Goal: Task Accomplishment & Management: Complete application form

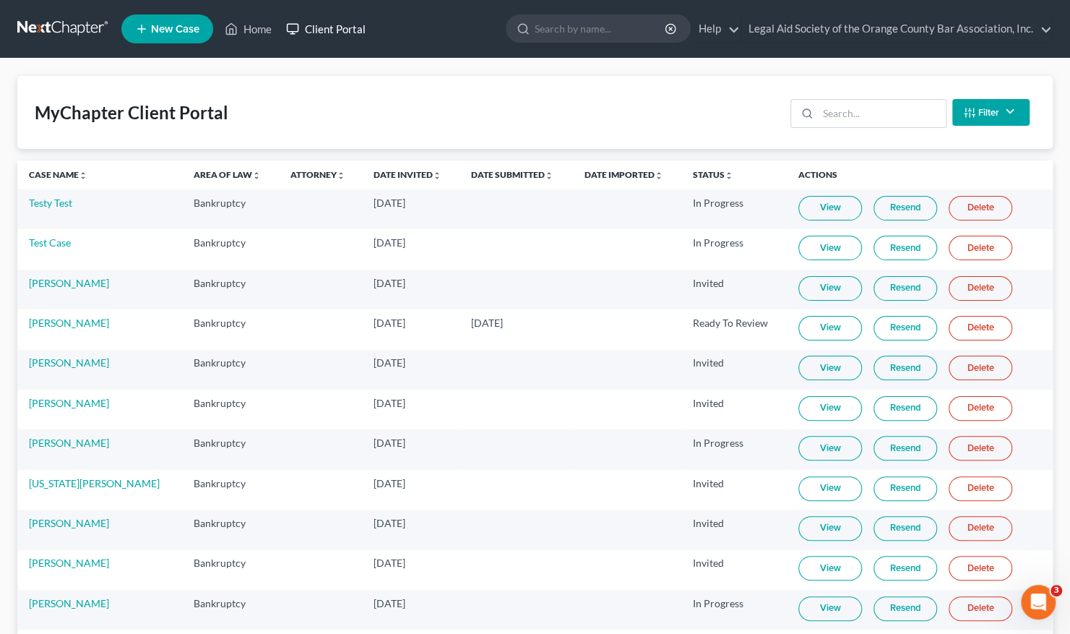
click at [343, 29] on link "Client Portal" at bounding box center [326, 29] width 94 height 26
click at [837, 119] on input "search" at bounding box center [882, 113] width 128 height 27
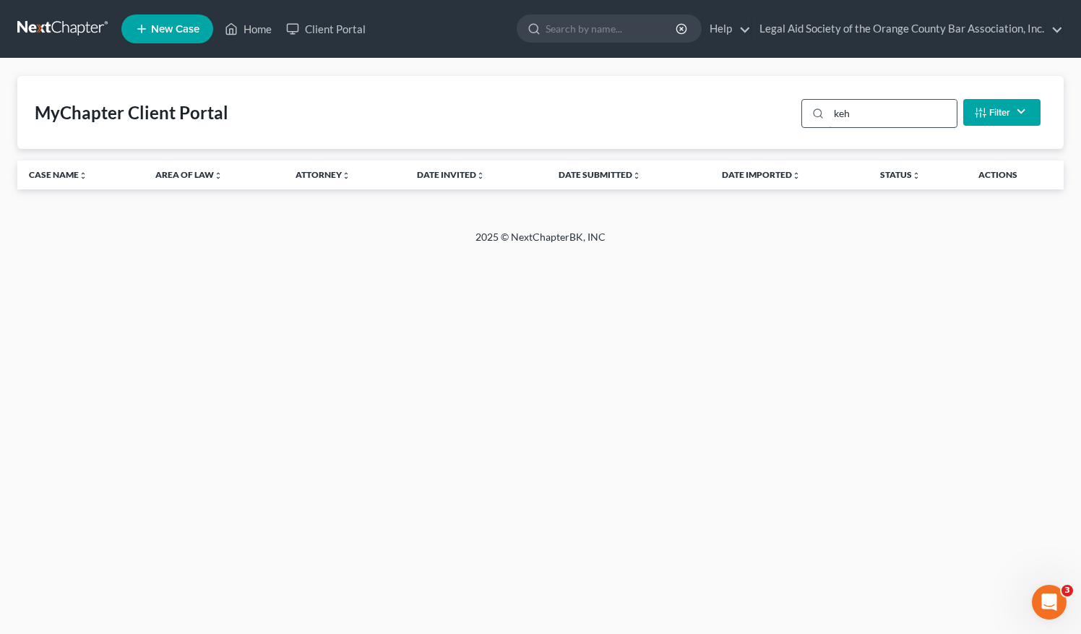
type input "[PERSON_NAME]"
click at [808, 108] on div "[PERSON_NAME]" at bounding box center [879, 113] width 156 height 29
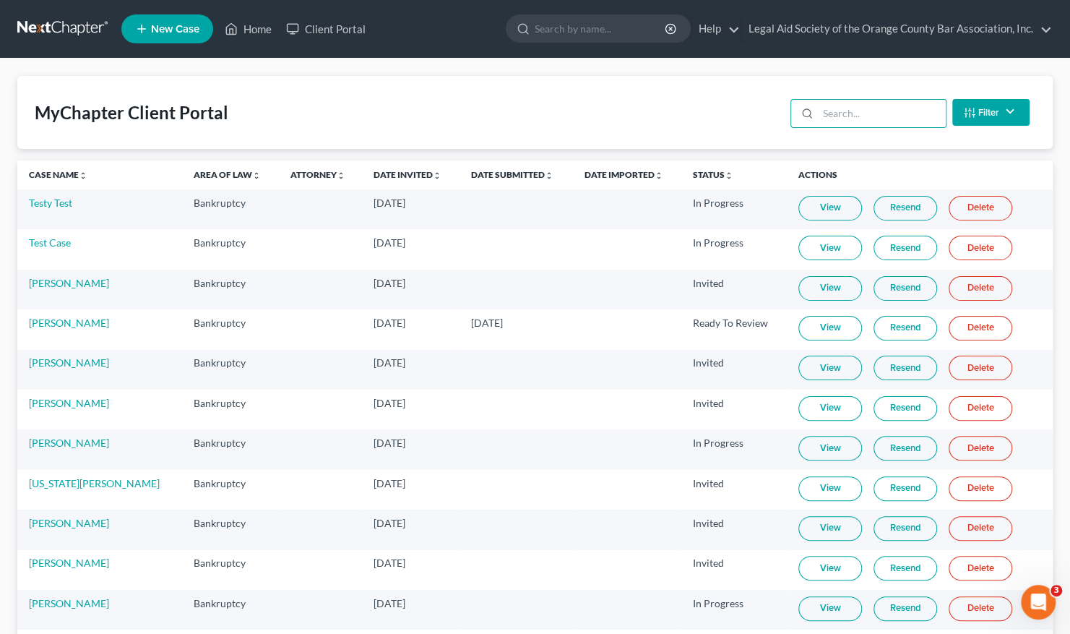
click at [147, 30] on icon at bounding box center [141, 28] width 13 height 17
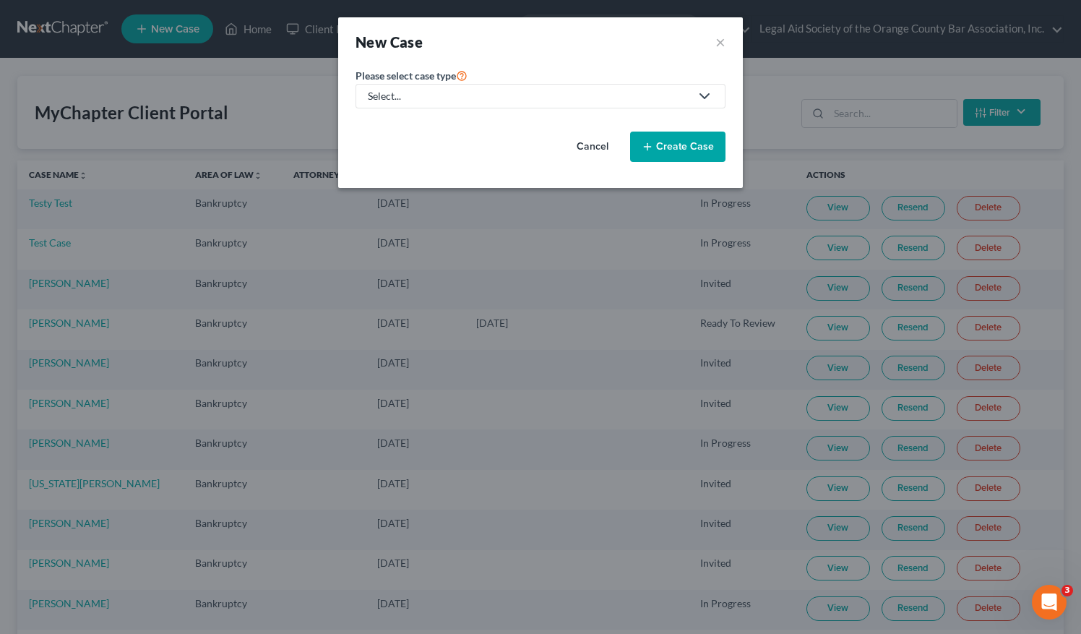
click at [588, 98] on div "Select..." at bounding box center [529, 96] width 322 height 14
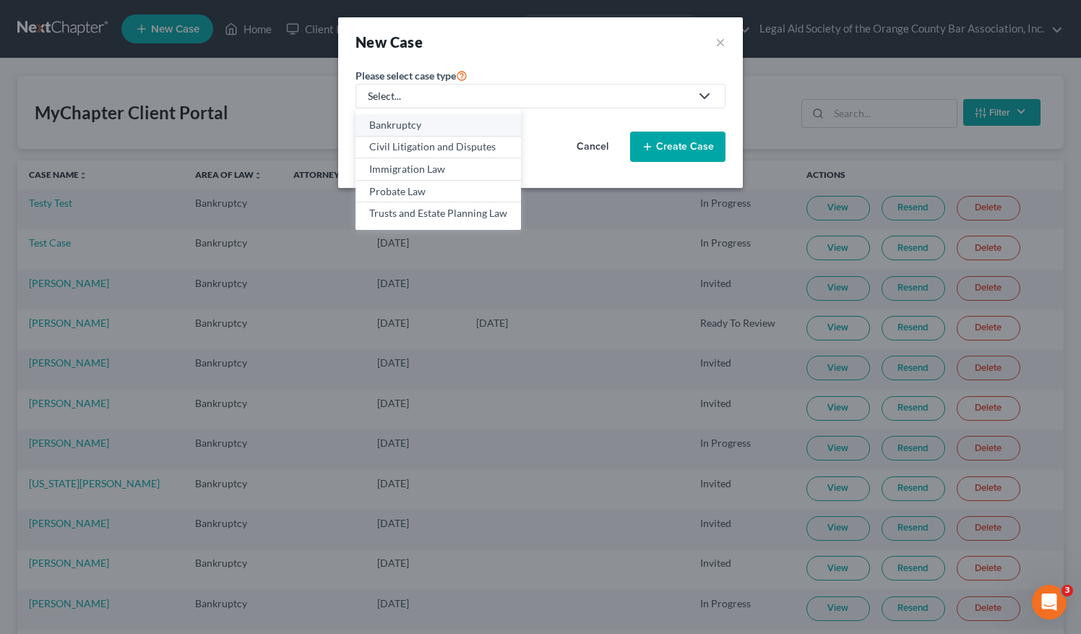
click at [455, 127] on div "Bankruptcy" at bounding box center [438, 125] width 138 height 14
select select "15"
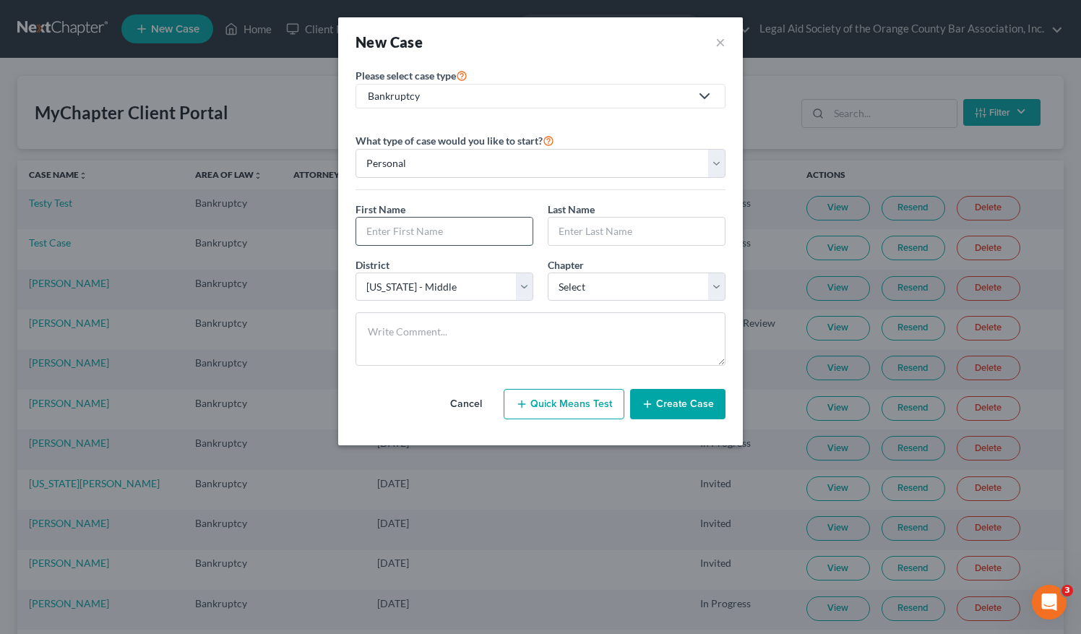
click at [384, 226] on input "text" at bounding box center [444, 231] width 176 height 27
click at [397, 225] on input "text" at bounding box center [444, 231] width 176 height 27
paste input "[PERSON_NAME]"
type input "[PERSON_NAME]"
click at [606, 234] on input "text" at bounding box center [637, 231] width 176 height 27
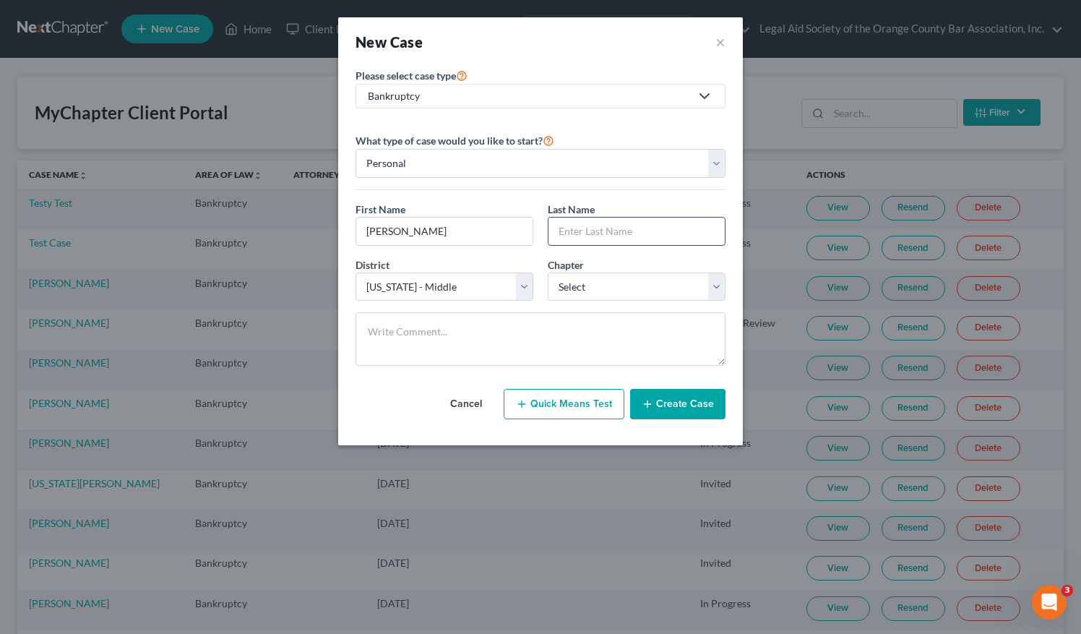
paste input "[PERSON_NAME]"
type input "[PERSON_NAME]"
drag, startPoint x: 402, startPoint y: 230, endPoint x: 450, endPoint y: 228, distance: 47.7
click at [450, 228] on input "[PERSON_NAME]" at bounding box center [444, 231] width 176 height 27
type input "[PERSON_NAME]"
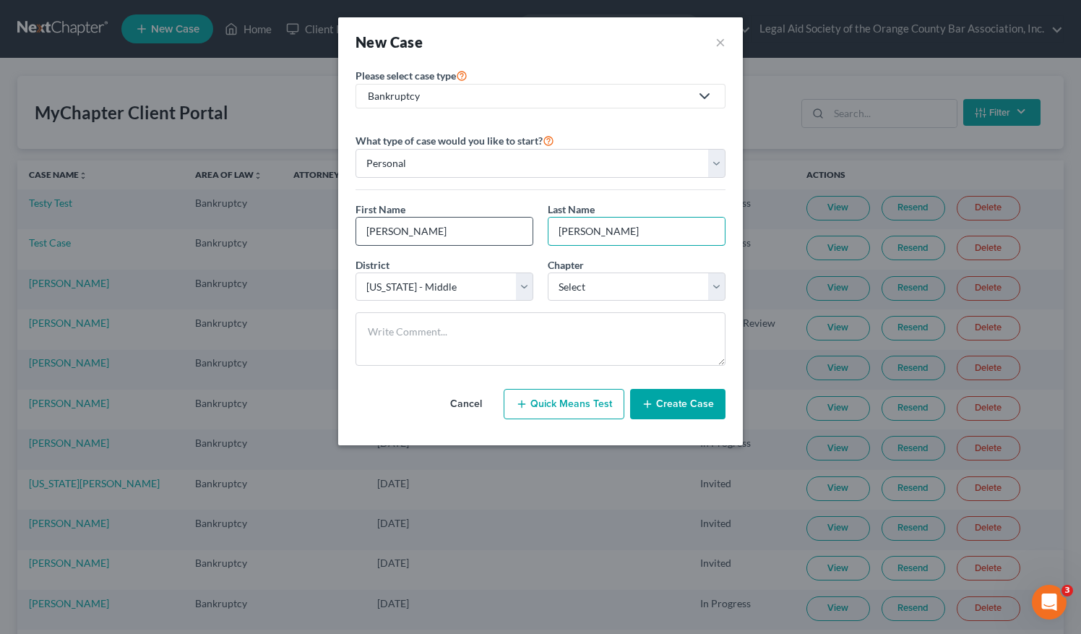
drag, startPoint x: 595, startPoint y: 233, endPoint x: 525, endPoint y: 234, distance: 70.1
click at [525, 234] on div "First Name * [PERSON_NAME] Name * [PERSON_NAME]" at bounding box center [540, 230] width 384 height 56
type input "[PERSON_NAME]"
click at [365, 229] on input "[PERSON_NAME]" at bounding box center [444, 231] width 176 height 27
click at [616, 278] on select "Select 7 11 12 13" at bounding box center [637, 286] width 178 height 29
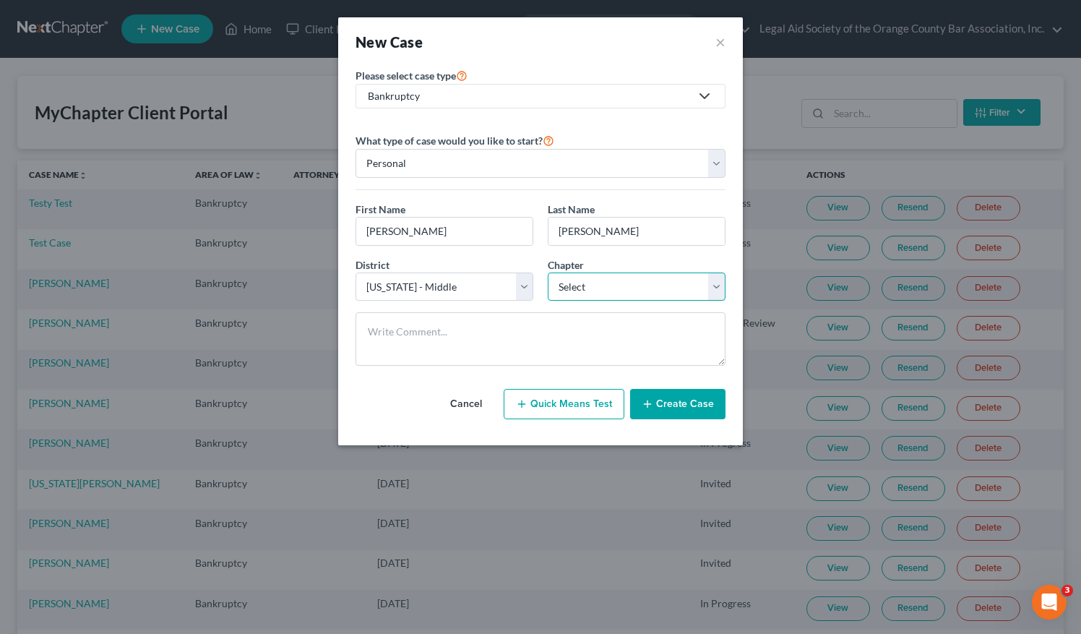
select select "0"
click at [548, 272] on select "Select 7 11 12 13" at bounding box center [637, 286] width 178 height 29
click at [701, 395] on button "Create Case" at bounding box center [677, 404] width 95 height 30
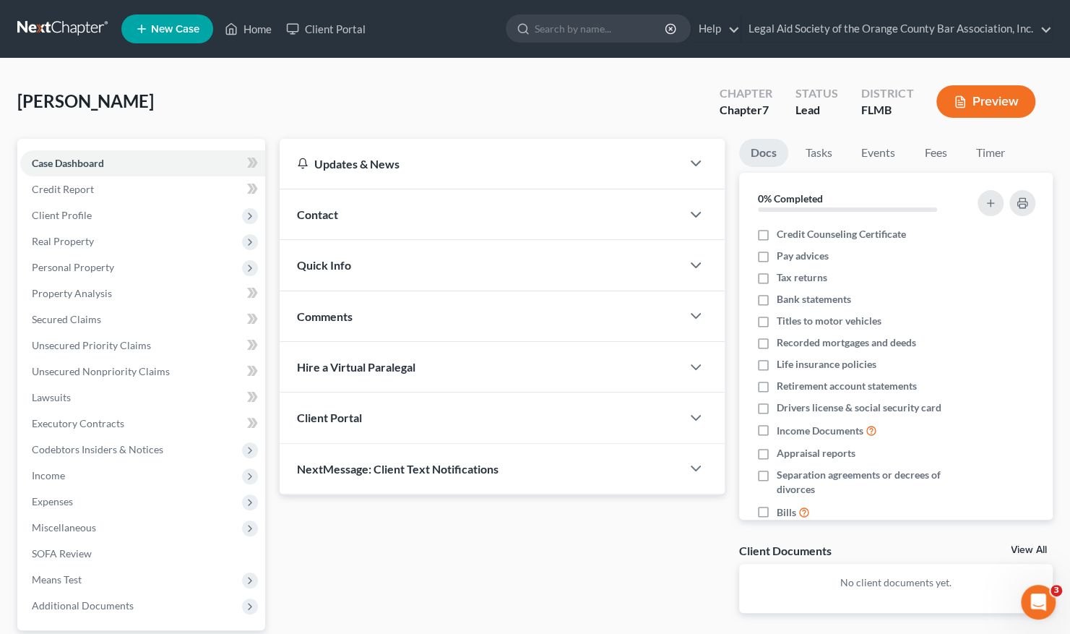
click at [350, 418] on span "Client Portal" at bounding box center [329, 417] width 65 height 14
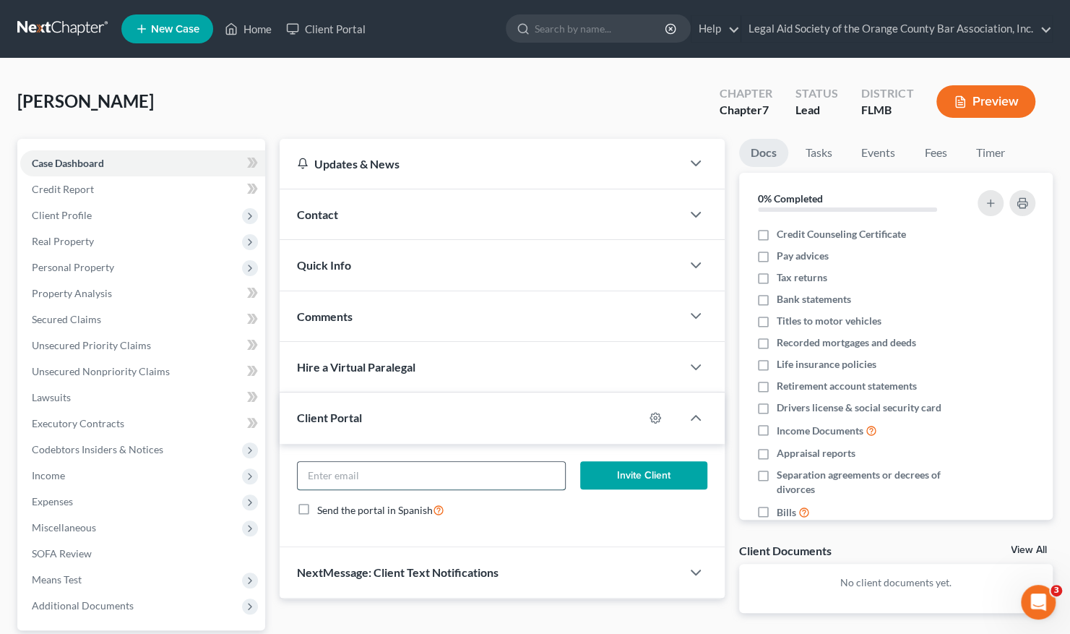
click at [345, 474] on input "email" at bounding box center [431, 475] width 267 height 27
paste input "[EMAIL_ADDRESS][DOMAIN_NAME]"
type input "[EMAIL_ADDRESS][DOMAIN_NAME]"
click at [635, 480] on button "Invite Client" at bounding box center [643, 475] width 127 height 29
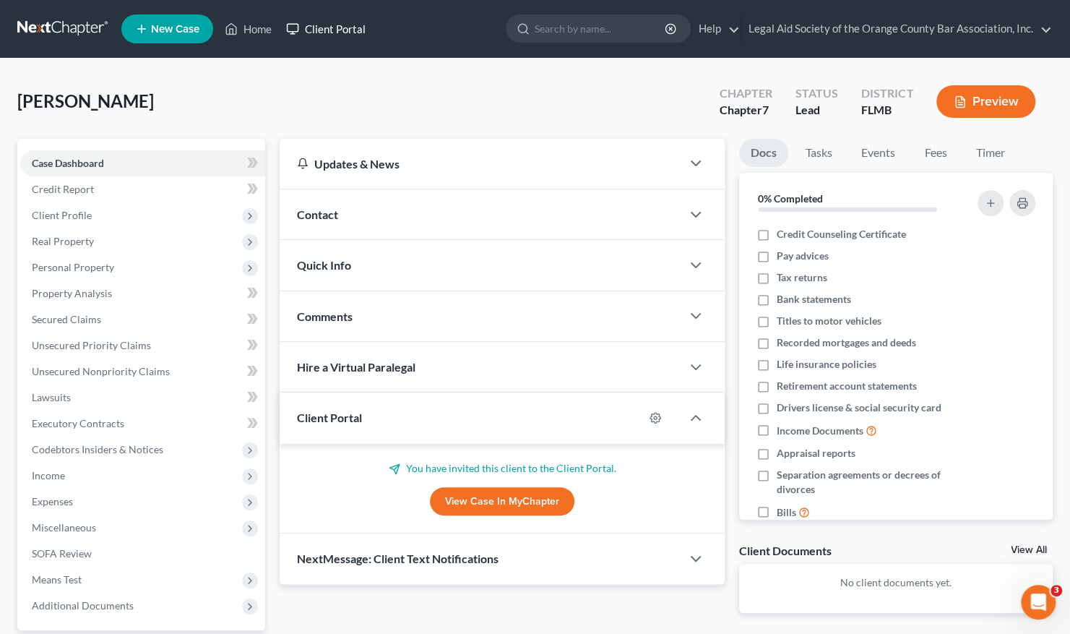
click at [331, 24] on link "Client Portal" at bounding box center [326, 29] width 94 height 26
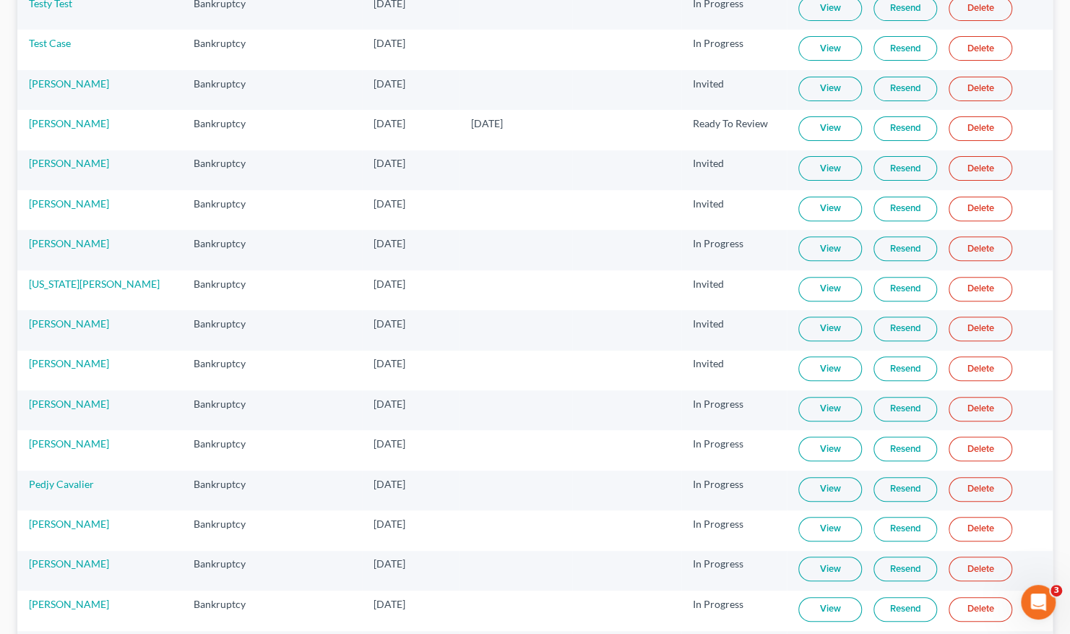
scroll to position [131, 0]
